Goal: Find specific page/section: Find specific page/section

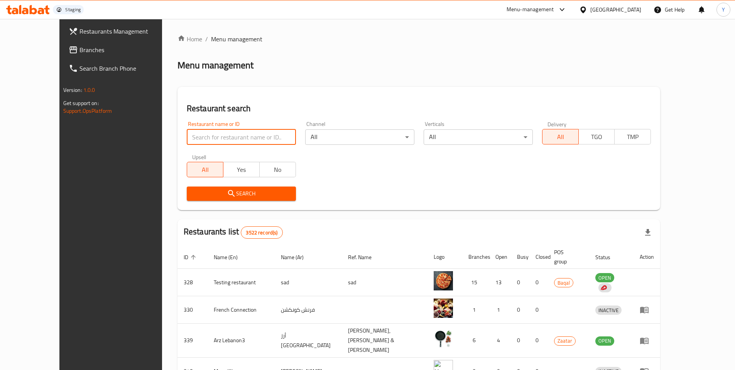
click at [215, 136] on input "search" at bounding box center [241, 136] width 109 height 15
click at [205, 137] on input "search" at bounding box center [241, 136] width 109 height 15
click at [330, 157] on div "Restaurant name or ID Restaurant name or ID Channel All ​ Verticals All ​ Deliv…" at bounding box center [419, 161] width 474 height 89
click at [247, 139] on input "search" at bounding box center [241, 136] width 109 height 15
click at [187, 140] on input "search" at bounding box center [241, 136] width 109 height 15
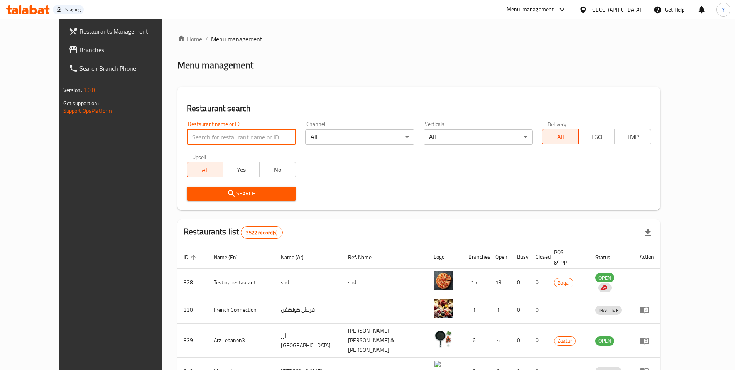
click at [218, 141] on input "search" at bounding box center [241, 136] width 109 height 15
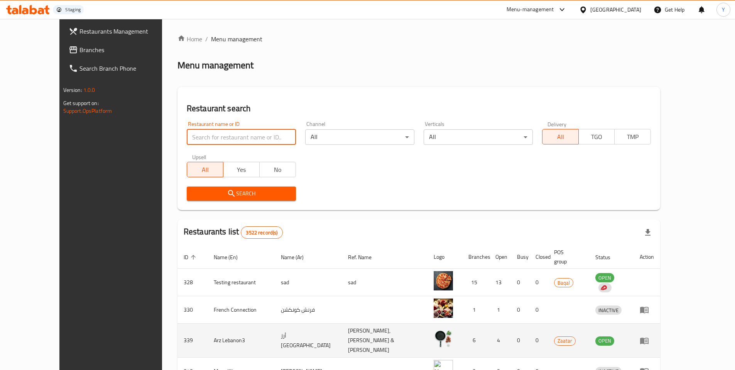
paste input "634367"
type input "634367"
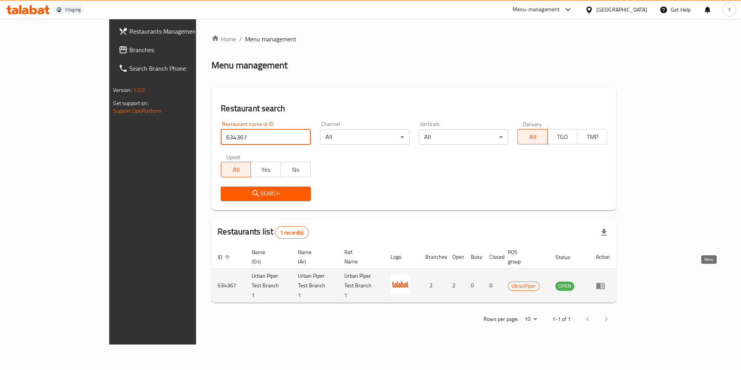
click at [605, 282] on icon "enhanced table" at bounding box center [600, 285] width 8 height 7
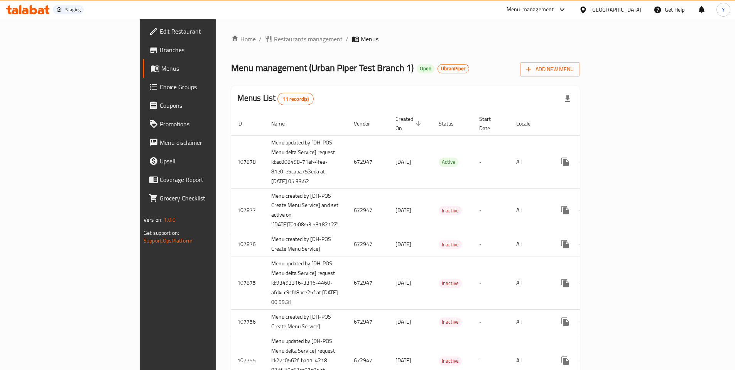
click at [143, 58] on link "Branches" at bounding box center [203, 50] width 120 height 19
